Goal: Task Accomplishment & Management: Use online tool/utility

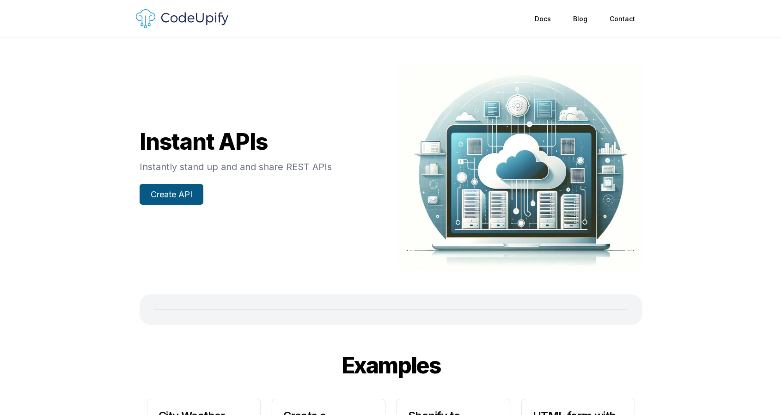
click at [190, 195] on link "Create API" at bounding box center [172, 194] width 64 height 21
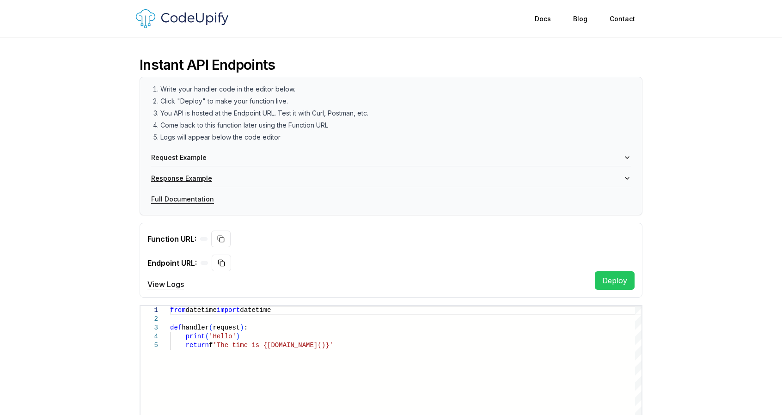
scroll to position [247, 0]
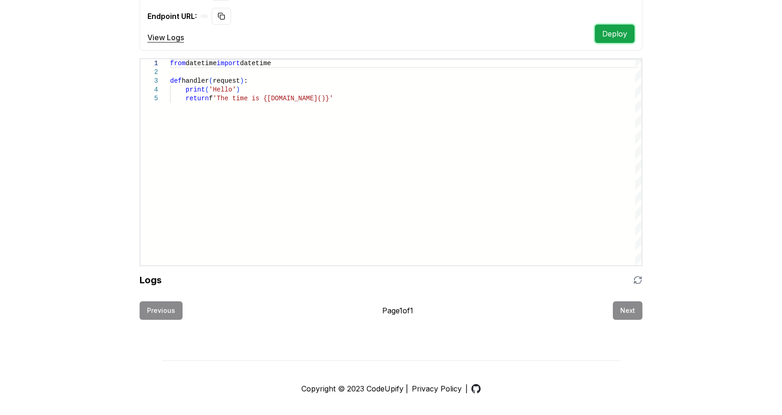
click at [620, 28] on button "Deploy" at bounding box center [615, 34] width 40 height 18
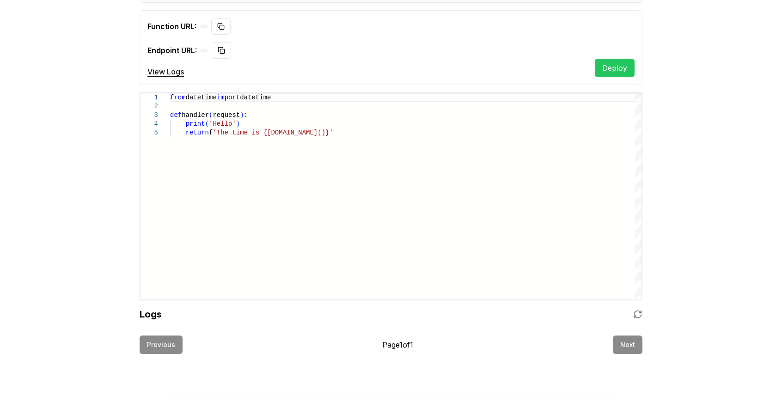
scroll to position [154, 0]
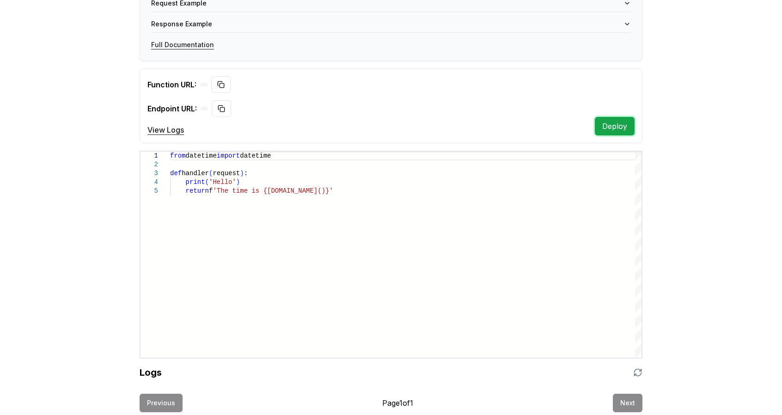
click at [606, 128] on button "Deploy" at bounding box center [615, 126] width 40 height 18
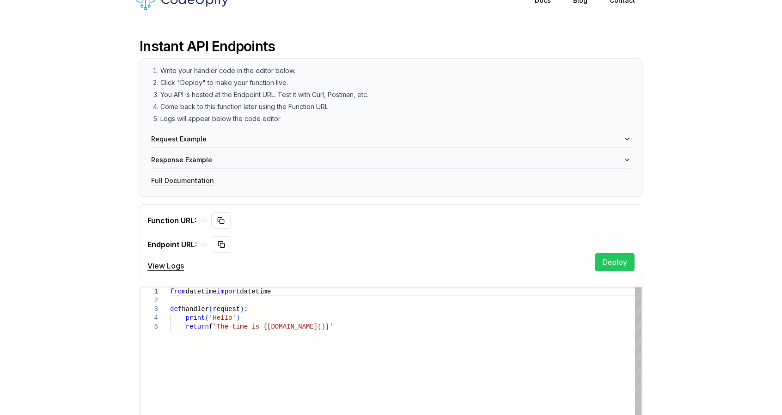
scroll to position [16, 0]
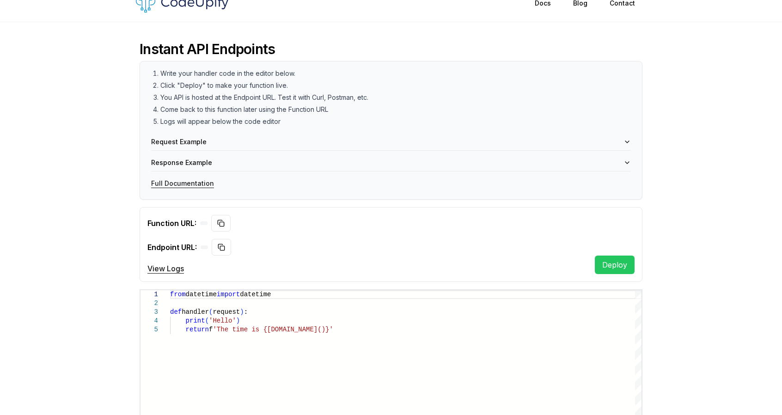
click at [202, 222] on span at bounding box center [203, 224] width 7 height 4
click at [335, 322] on div "from datetime import datetime def handler ( request ) : print ( 'Hello' ) retur…" at bounding box center [406, 410] width 472 height 241
click at [358, 327] on div "from datetime import datetime def handler ( request ) : print ( 'Hello' ) retur…" at bounding box center [406, 410] width 472 height 241
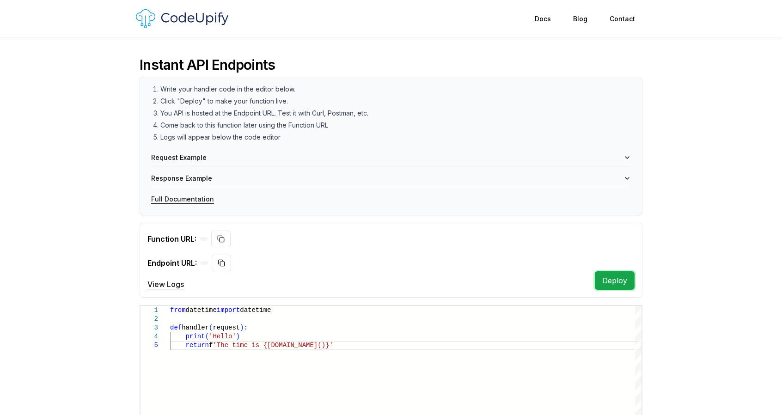
click at [611, 280] on button "Deploy" at bounding box center [615, 280] width 40 height 18
click at [613, 277] on button "Deploy" at bounding box center [615, 280] width 40 height 18
click at [627, 154] on icon "button" at bounding box center [627, 157] width 7 height 7
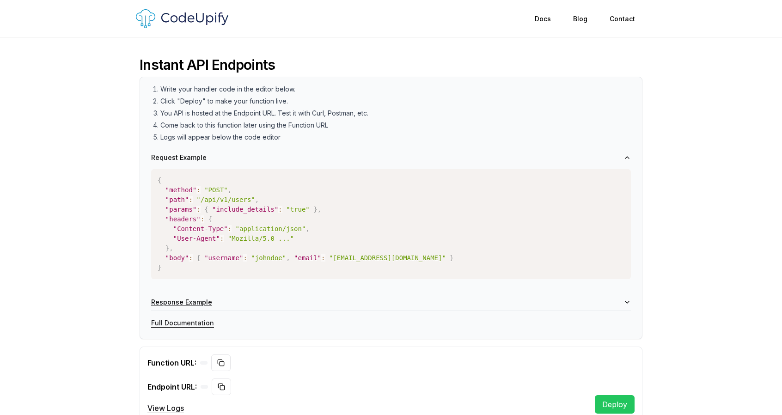
click at [624, 303] on icon "button" at bounding box center [627, 302] width 7 height 7
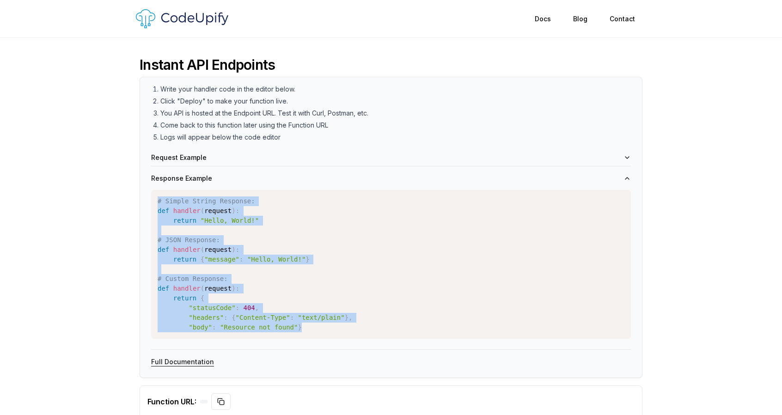
drag, startPoint x: 271, startPoint y: 320, endPoint x: 111, endPoint y: 195, distance: 203.6
click at [111, 195] on div "Instant API Endpoints Write your handler code in the editor below. Click "Deplo…" at bounding box center [391, 393] width 592 height 710
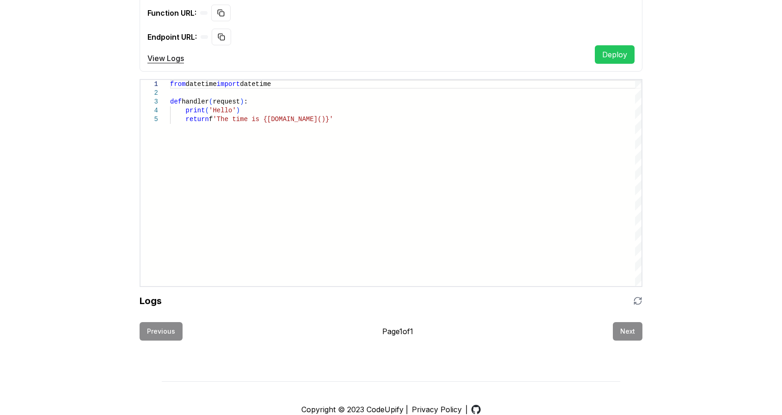
scroll to position [410, 0]
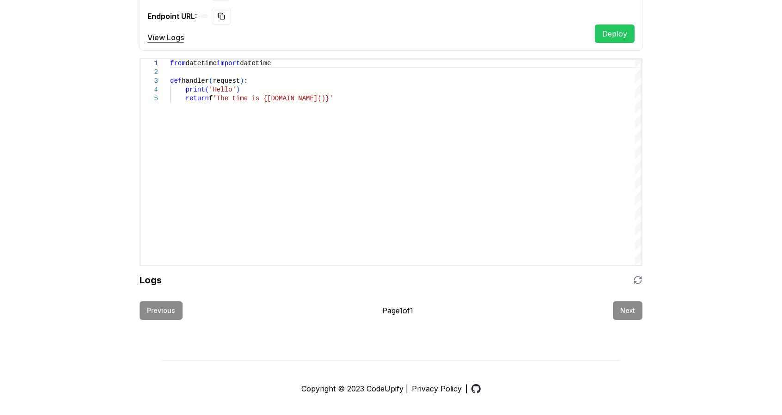
click at [634, 308] on div "Previous Page 1 of 1 Next" at bounding box center [391, 311] width 503 height 18
click at [635, 109] on div at bounding box center [638, 147] width 6 height 176
click at [462, 127] on div "return f 'The time is {datetime.now()}' def handler ( request ) : print ( 'Hell…" at bounding box center [406, 179] width 472 height 241
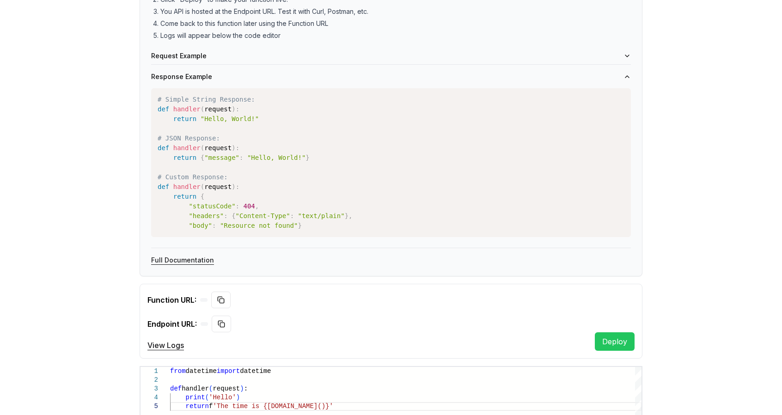
scroll to position [40, 0]
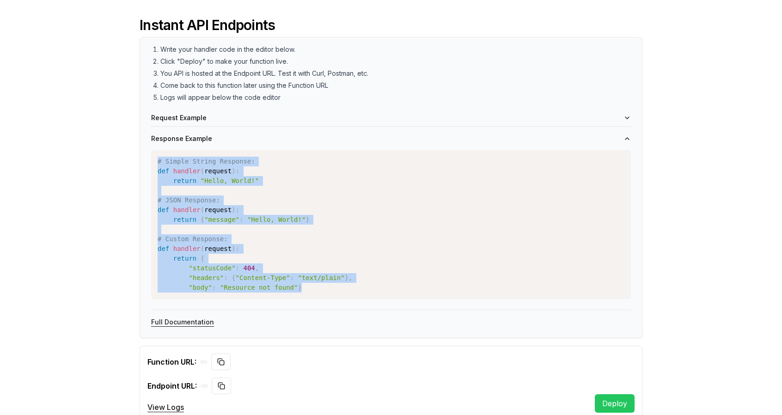
drag, startPoint x: 476, startPoint y: 284, endPoint x: 129, endPoint y: 152, distance: 370.9
click at [129, 152] on div "Instant API Endpoints Write your handler code in the editor below. Click "Deplo…" at bounding box center [391, 353] width 592 height 710
copy code "# Simple String Response: def handler ( request ) : return "Hello, World!" # JS…"
click at [245, 117] on button "Request Example" at bounding box center [391, 118] width 480 height 17
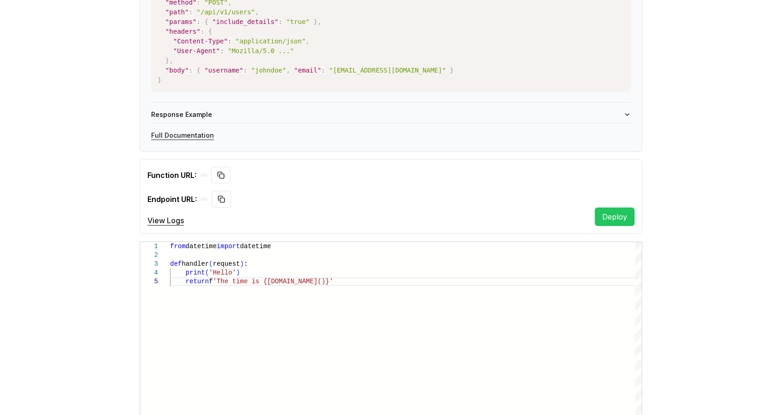
scroll to position [271, 0]
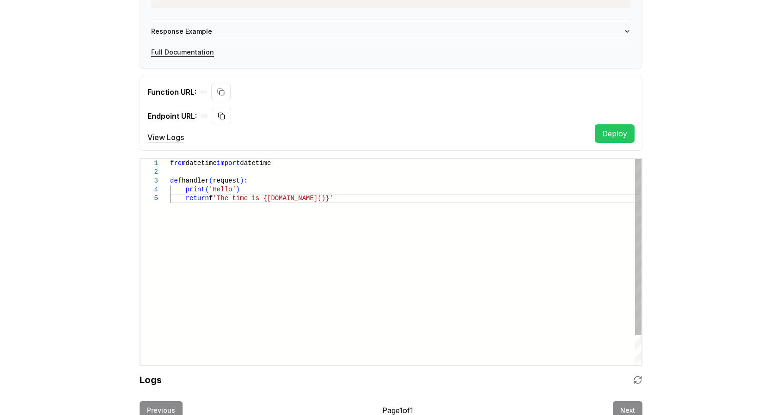
click at [267, 232] on div "return f 'The time is {datetime.now()}' def handler ( request ) : print ( 'Hell…" at bounding box center [406, 279] width 472 height 241
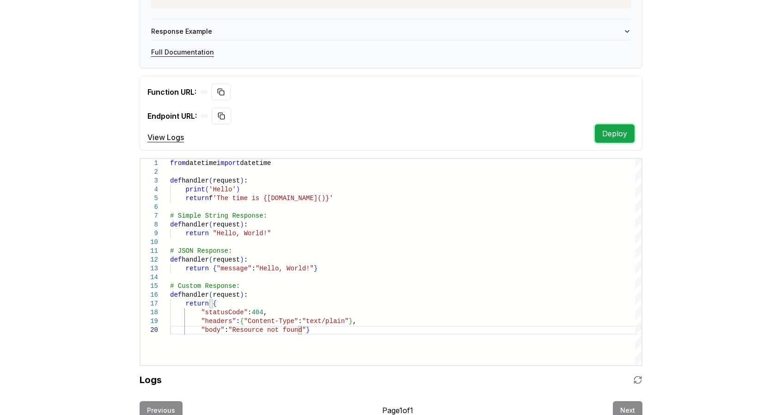
click at [631, 129] on button "Deploy" at bounding box center [615, 133] width 40 height 18
click at [608, 130] on button "Deploy" at bounding box center [615, 133] width 40 height 18
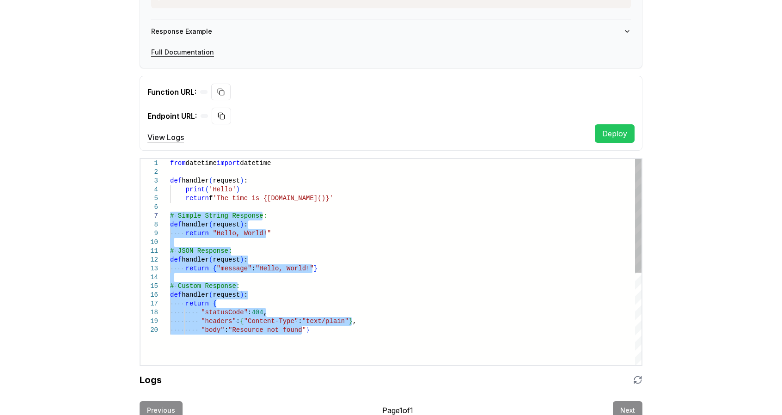
drag, startPoint x: 347, startPoint y: 329, endPoint x: 131, endPoint y: 212, distance: 246.0
click at [170, 212] on div "def handler ( request ) : return { "statusCode" : 404 , "headers" : { "Content-…" at bounding box center [406, 345] width 472 height 373
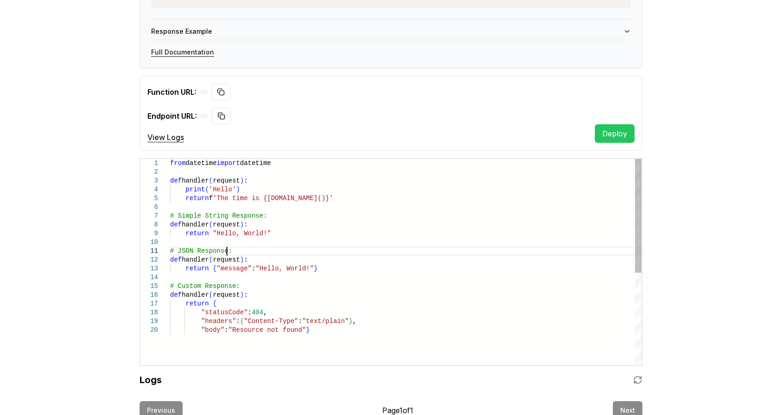
click at [362, 249] on div "def handler ( request ) : return { "statusCode" : 404 , "headers" : { "Content-…" at bounding box center [406, 345] width 472 height 373
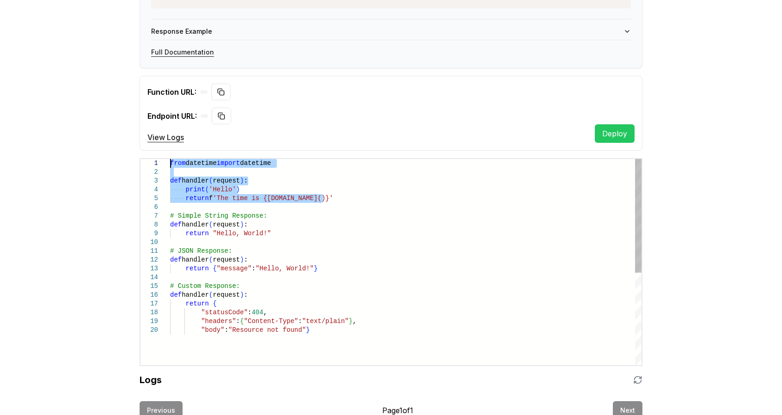
drag, startPoint x: 362, startPoint y: 205, endPoint x: 128, endPoint y: 153, distance: 239.2
click at [170, 159] on div "def handler ( request ) : return { "statusCode" : 404 , "headers" : { "Content-…" at bounding box center [406, 345] width 472 height 373
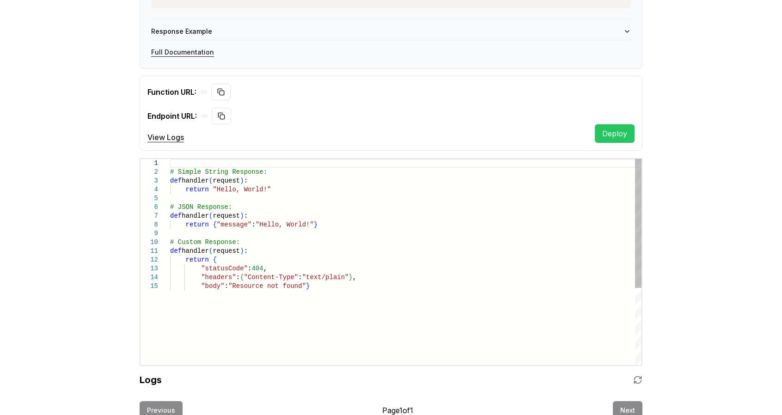
scroll to position [43, 131]
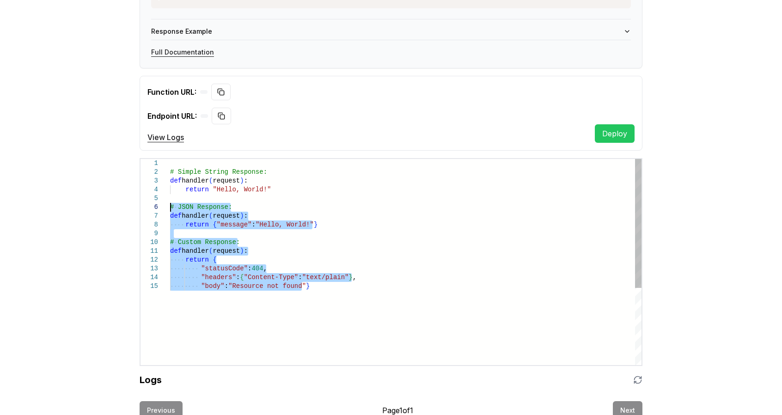
drag, startPoint x: 324, startPoint y: 290, endPoint x: 122, endPoint y: 205, distance: 219.3
click at [170, 205] on div "def handler ( request ) : return { "statusCode" : 404 , "headers" : { "Content-…" at bounding box center [406, 323] width 472 height 329
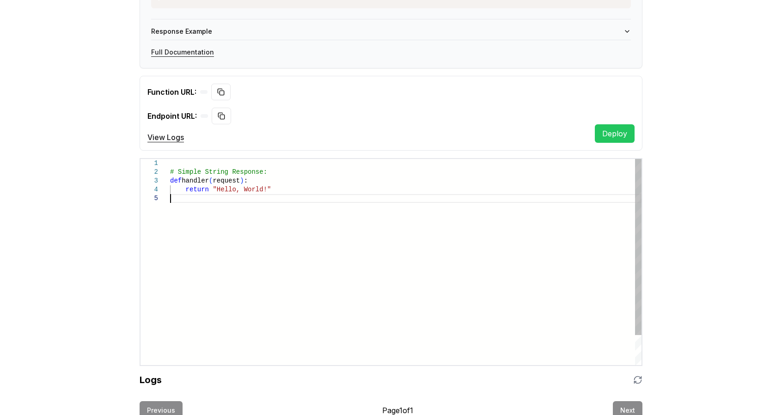
type textarea "**********"
click at [261, 165] on div "def handler ( request ) : return "Hello, World!" # Simple String Response:" at bounding box center [406, 275] width 472 height 233
click at [617, 133] on button "Deploy" at bounding box center [615, 133] width 40 height 18
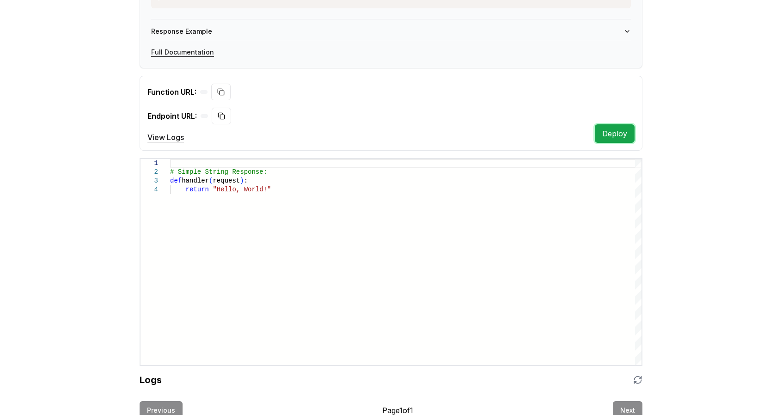
click at [617, 133] on button "Deploy" at bounding box center [615, 133] width 40 height 18
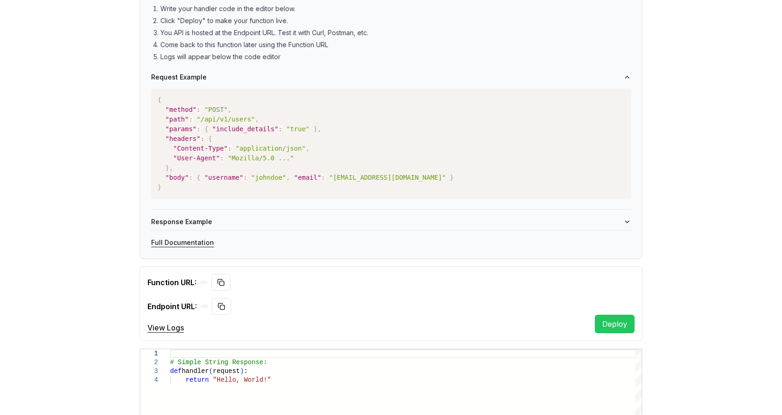
scroll to position [0, 0]
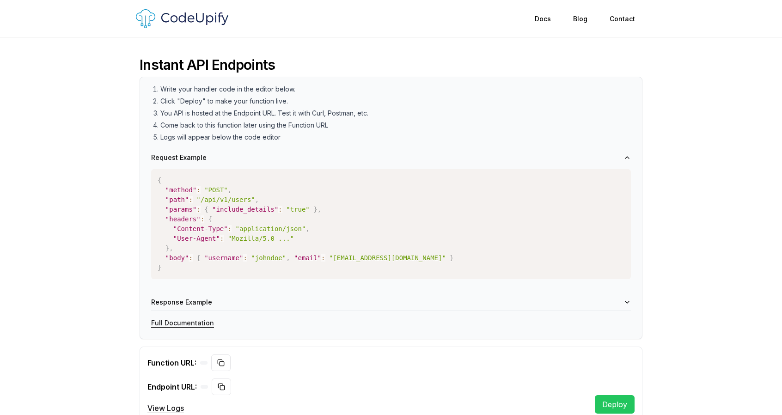
click at [546, 19] on link "Docs" at bounding box center [543, 19] width 38 height 17
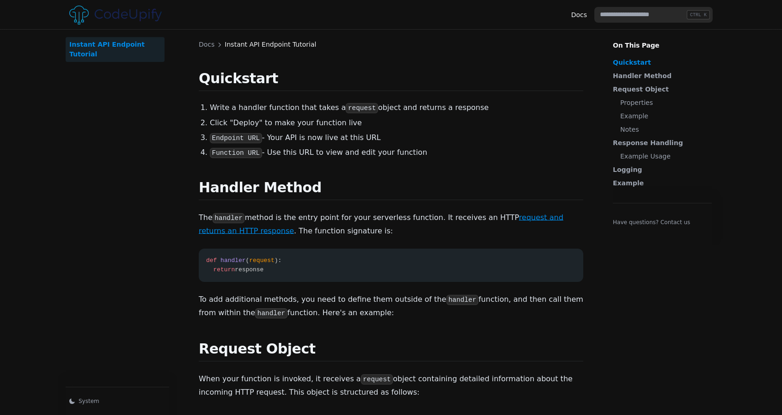
click at [140, 48] on link "Instant API Endpoint Tutorial" at bounding box center [115, 49] width 99 height 25
click at [621, 64] on link "Quickstart" at bounding box center [662, 63] width 99 height 10
click at [84, 18] on img at bounding box center [115, 15] width 92 height 19
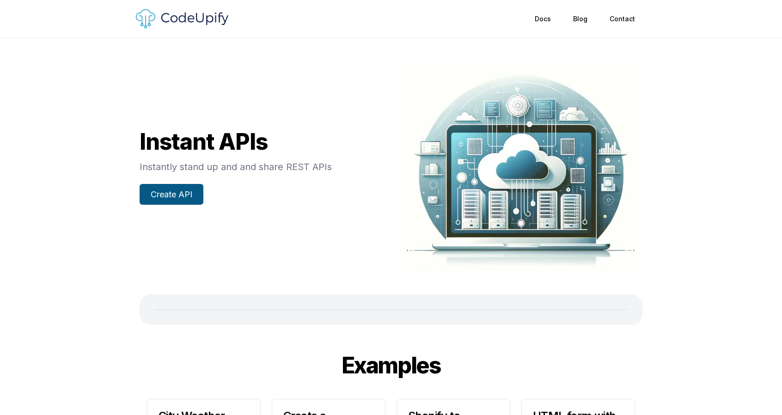
click at [181, 198] on link "Create API" at bounding box center [172, 194] width 64 height 21
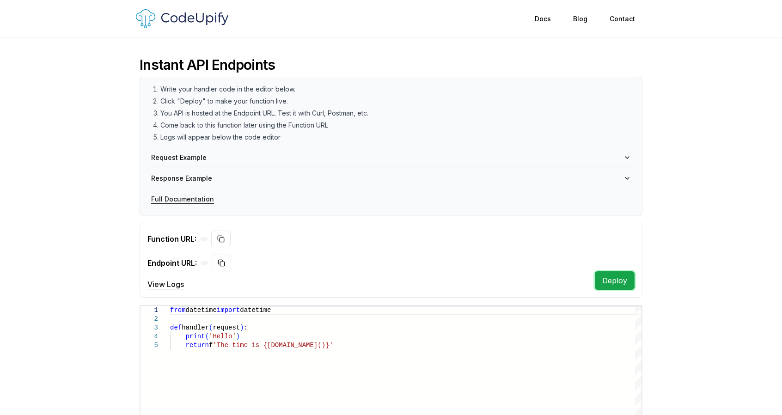
click at [621, 280] on button "Deploy" at bounding box center [615, 280] width 40 height 18
